Goal: Task Accomplishment & Management: Use online tool/utility

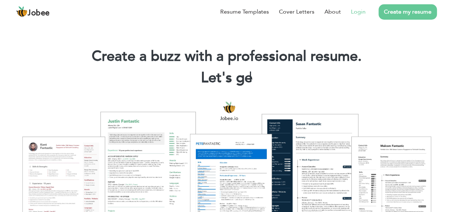
click at [359, 15] on link "Login" at bounding box center [358, 12] width 15 height 9
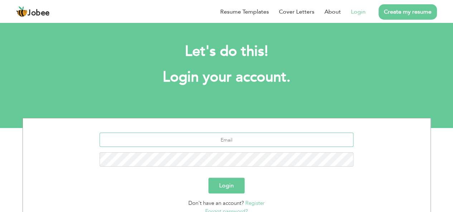
click at [240, 134] on input "text" at bounding box center [226, 140] width 254 height 14
type input "muhammadasad16062004@gmail.com"
click at [208, 178] on button "Login" at bounding box center [226, 186] width 36 height 16
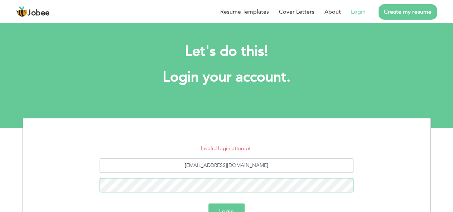
click at [208, 204] on button "Login" at bounding box center [226, 212] width 36 height 16
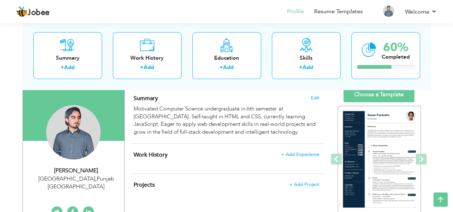
scroll to position [47, 0]
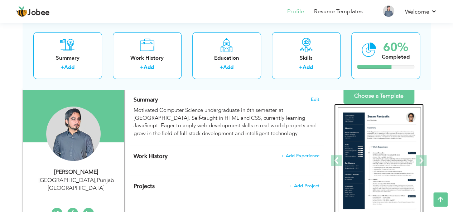
click at [370, 150] on img at bounding box center [378, 160] width 83 height 107
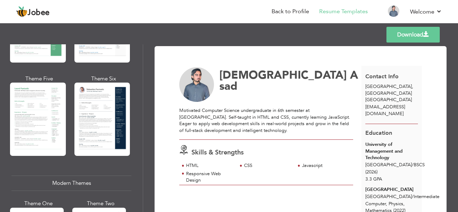
scroll to position [199, 0]
click at [120, 123] on div at bounding box center [102, 119] width 56 height 73
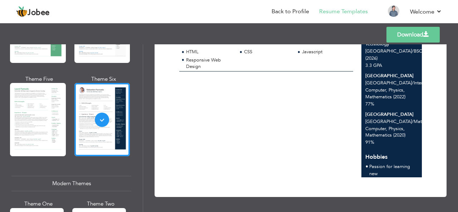
scroll to position [0, 0]
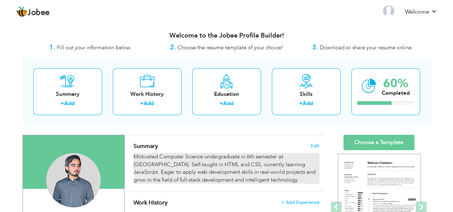
click at [168, 184] on div "Motivated Computer Science undergraduate in 6th semester at [GEOGRAPHIC_DATA]. …" at bounding box center [225, 168] width 185 height 31
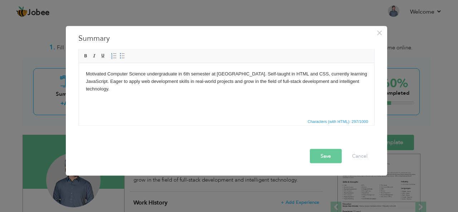
drag, startPoint x: 170, startPoint y: 93, endPoint x: 77, endPoint y: 73, distance: 95.1
click at [78, 73] on html "Motivated Computer Science undergraduate in 6th semester at [GEOGRAPHIC_DATA]. …" at bounding box center [226, 81] width 296 height 36
copy body "Motivated Computer Science undergraduate in 6th semester at [GEOGRAPHIC_DATA]. …"
click at [380, 30] on span "×" at bounding box center [379, 32] width 6 height 13
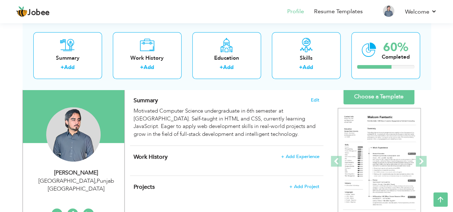
scroll to position [44, 0]
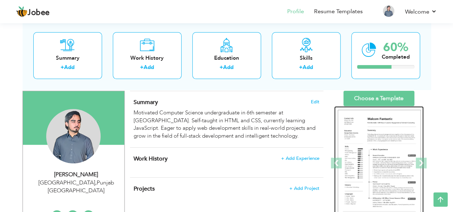
click at [378, 156] on img at bounding box center [378, 163] width 83 height 107
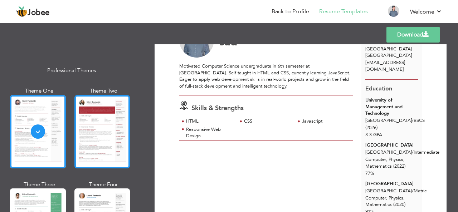
scroll to position [165, 0]
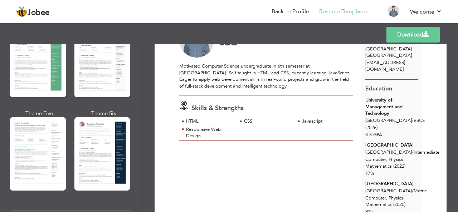
click at [101, 121] on div at bounding box center [102, 153] width 56 height 73
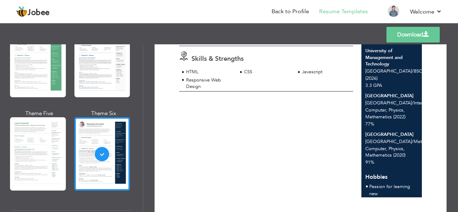
scroll to position [0, 0]
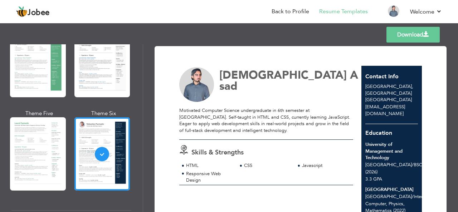
click at [458, 0] on header "Jobee Back to Profile Resume Templates Resume Templates Cover Letters About My …" at bounding box center [229, 12] width 458 height 24
